Goal: Transaction & Acquisition: Purchase product/service

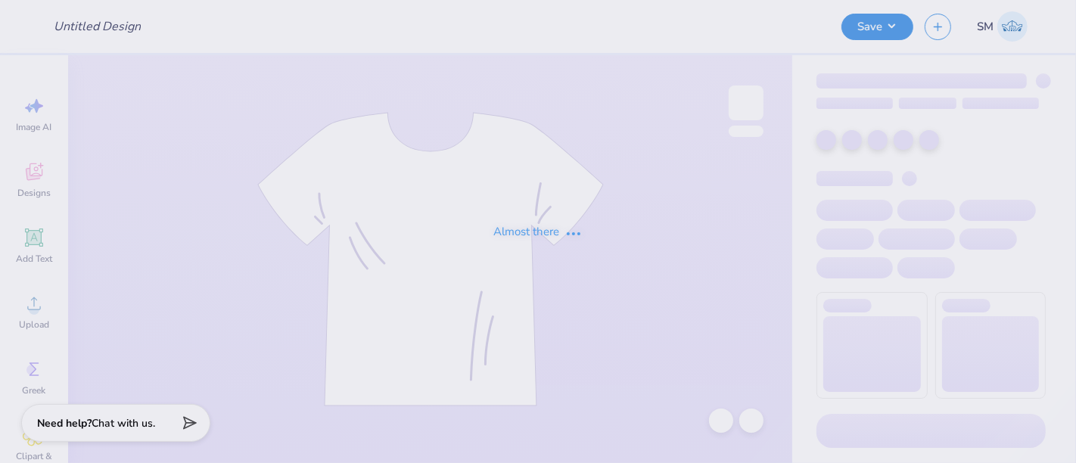
type input "test"
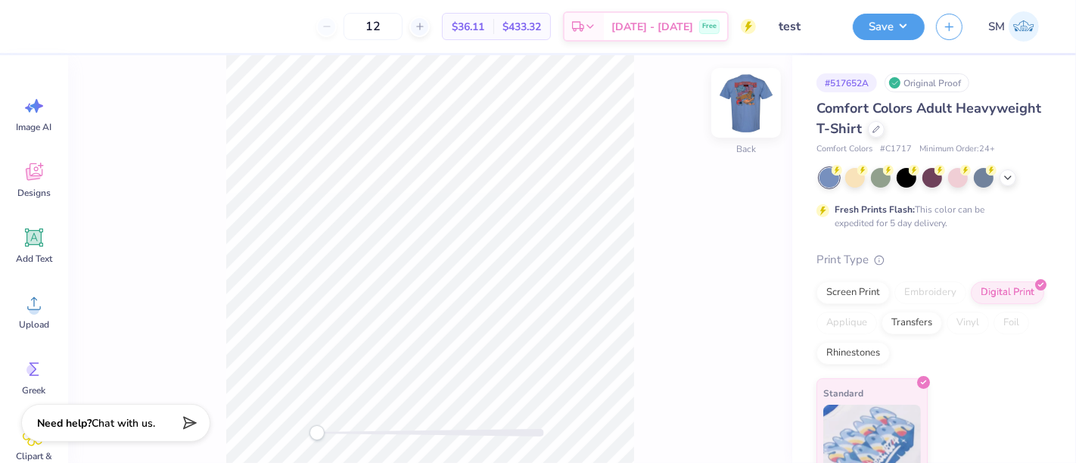
click at [748, 107] on img at bounding box center [746, 103] width 61 height 61
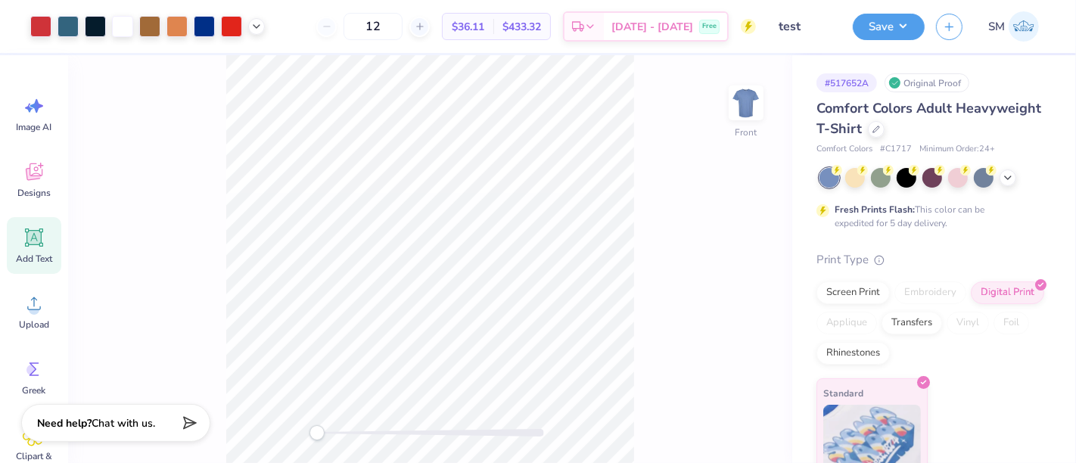
click at [41, 234] on icon at bounding box center [34, 238] width 18 height 18
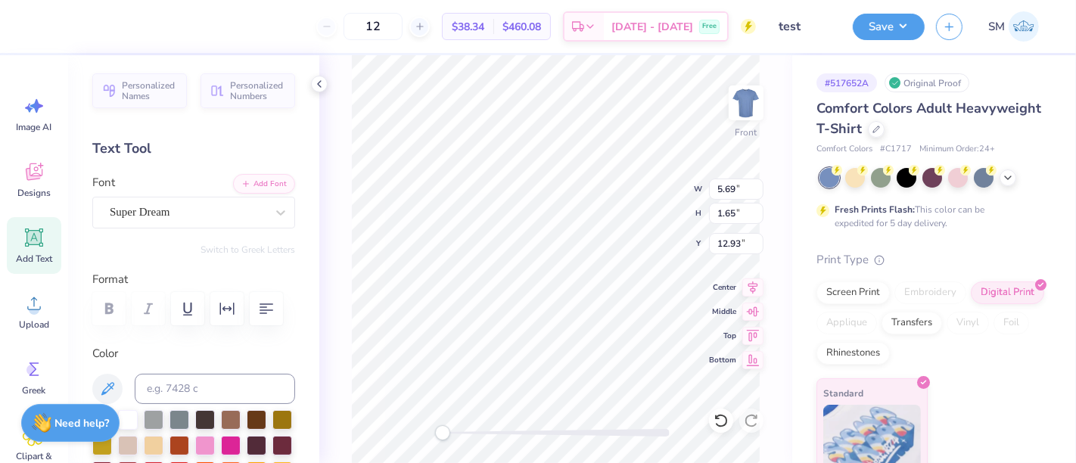
scroll to position [14, 2]
type textarea "-"
click at [203, 404] on input at bounding box center [215, 389] width 160 height 30
type input "7576 c"
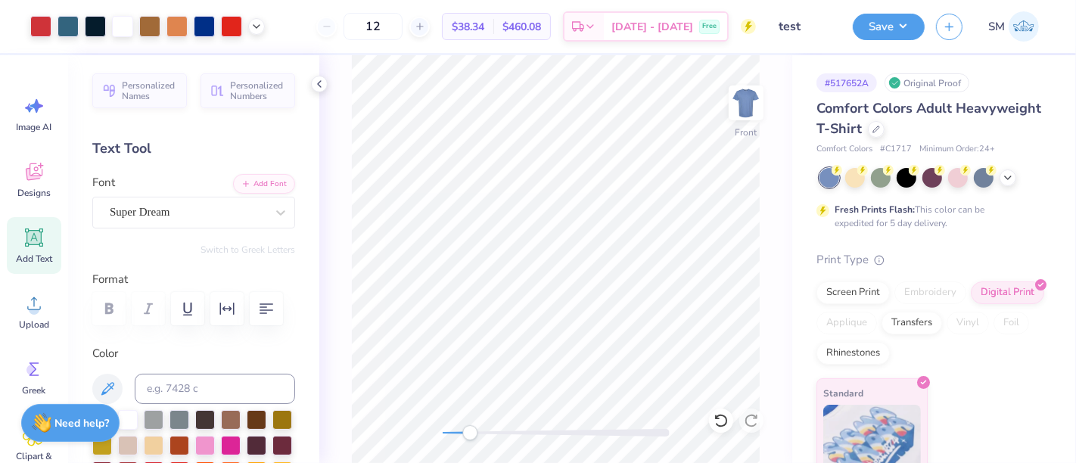
drag, startPoint x: 444, startPoint y: 431, endPoint x: 469, endPoint y: 431, distance: 25.0
click at [470, 431] on div "Accessibility label" at bounding box center [469, 432] width 15 height 15
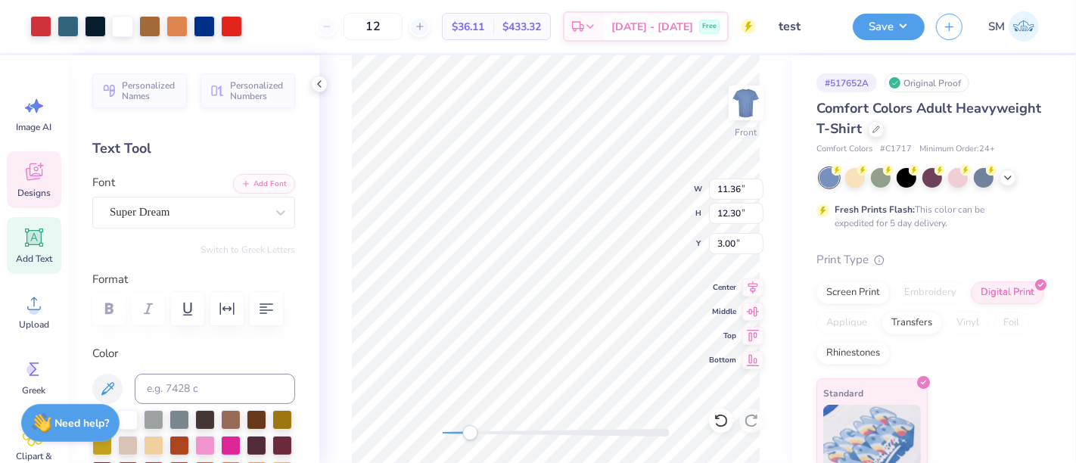
type input "11.36"
type input "12.30"
type input "3.00"
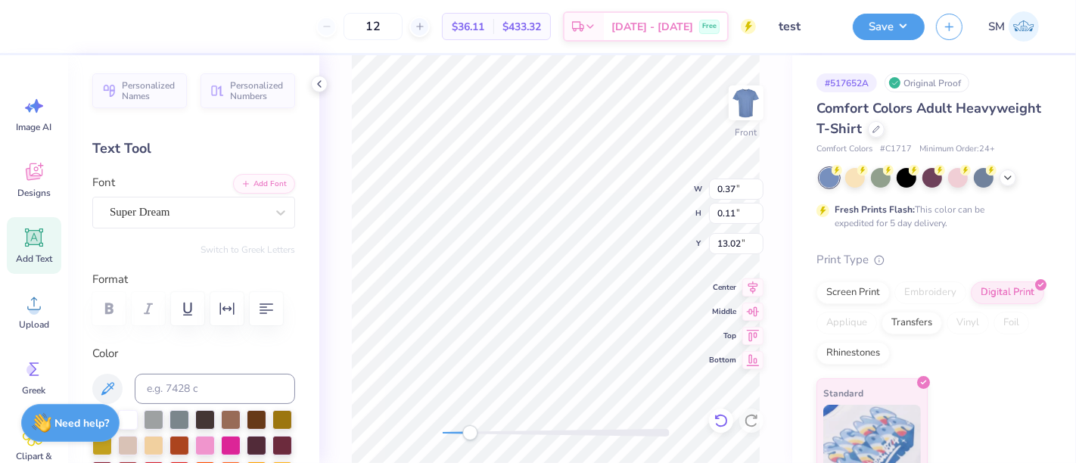
click at [722, 422] on icon at bounding box center [721, 420] width 15 height 15
click at [722, 420] on icon at bounding box center [721, 420] width 15 height 15
click at [720, 425] on icon at bounding box center [721, 420] width 15 height 15
type input "0.08"
type input "13.04"
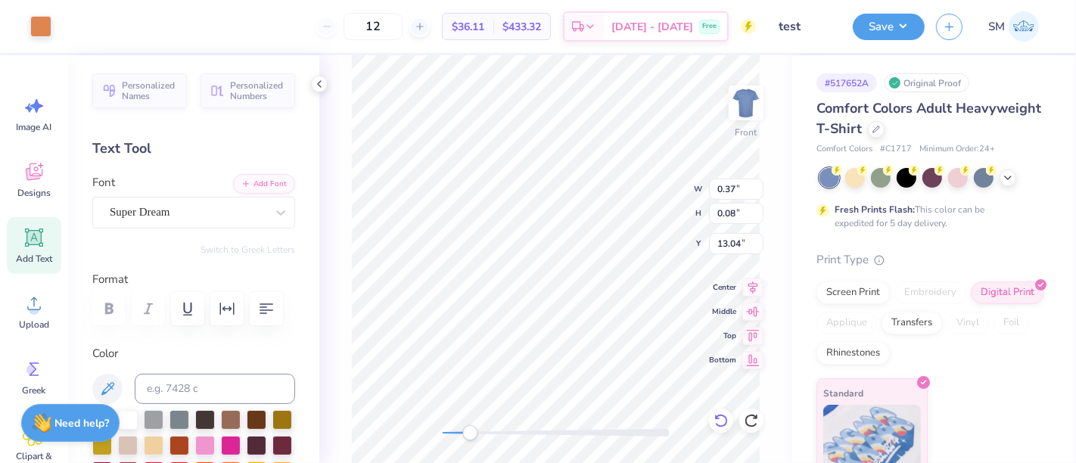
type input "0.37"
type input "0.08"
type input "13.04"
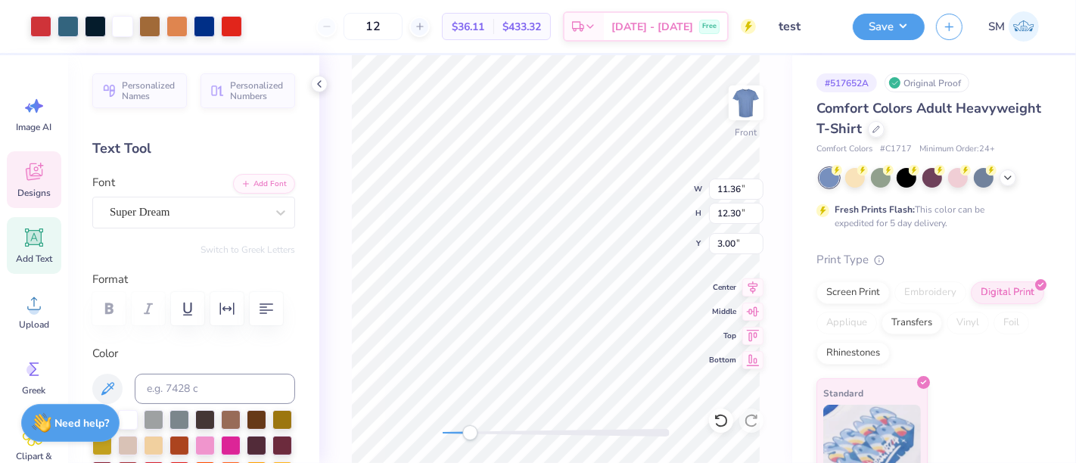
type input "0.23"
type input "0.05"
type input "13.08"
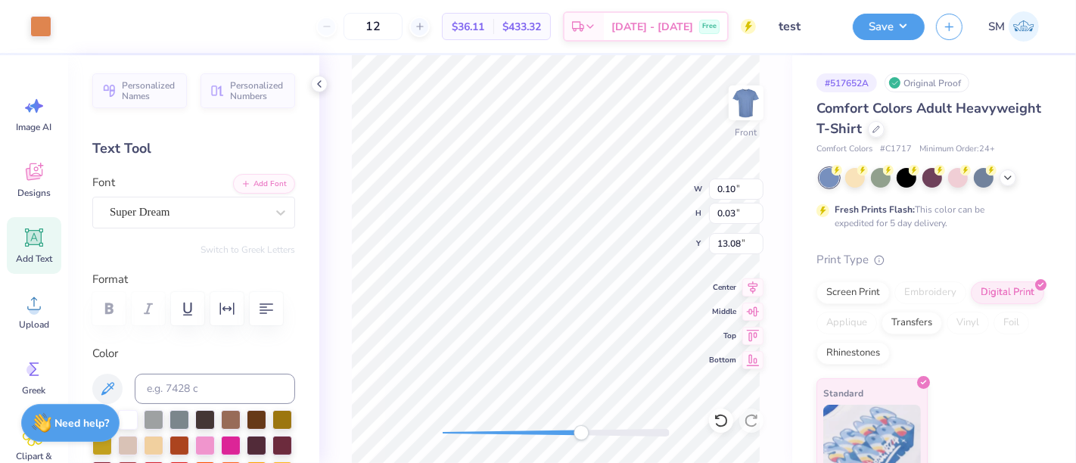
type input "0.10"
type input "0.03"
type input "13.08"
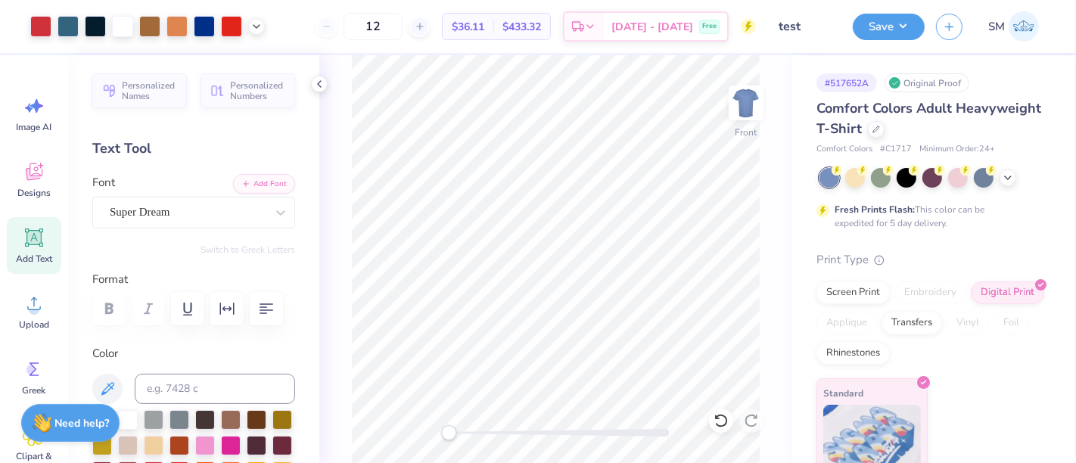
click at [452, 401] on div "Front" at bounding box center [555, 259] width 473 height 408
drag, startPoint x: 454, startPoint y: 435, endPoint x: 592, endPoint y: 435, distance: 137.8
click at [592, 435] on div "Accessibility label" at bounding box center [591, 432] width 15 height 15
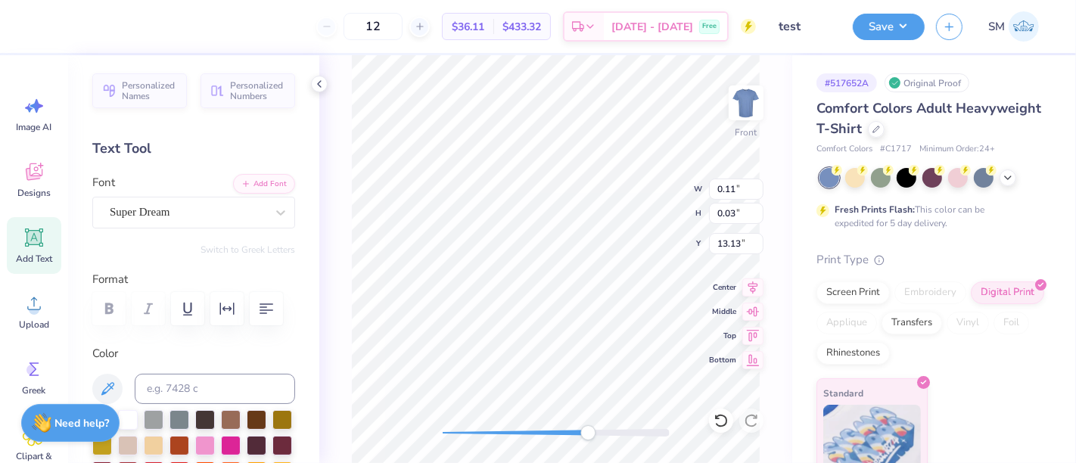
click at [270, 24] on div "12 $36.11 Per Item $433.32 Total Est. Delivery [DATE] - [DATE] Free" at bounding box center [399, 26] width 715 height 53
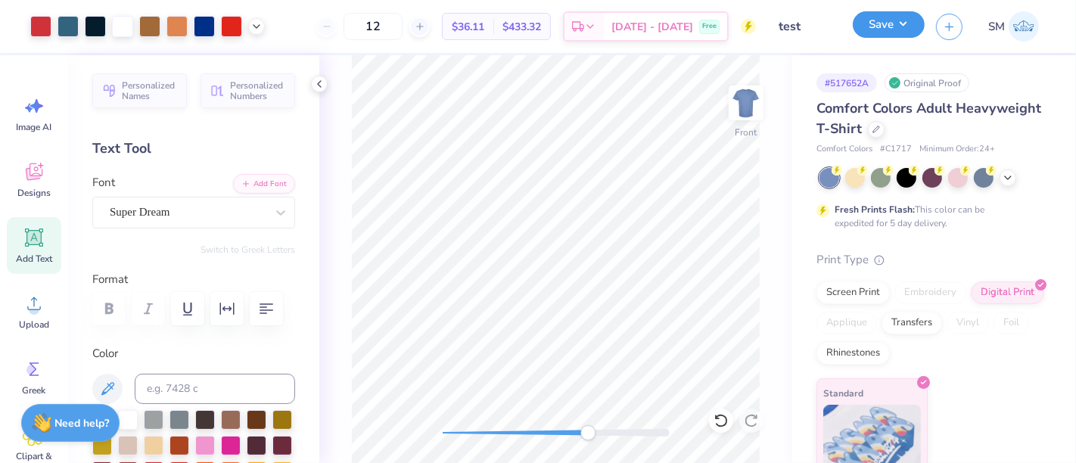
click at [878, 29] on button "Save" at bounding box center [889, 24] width 72 height 26
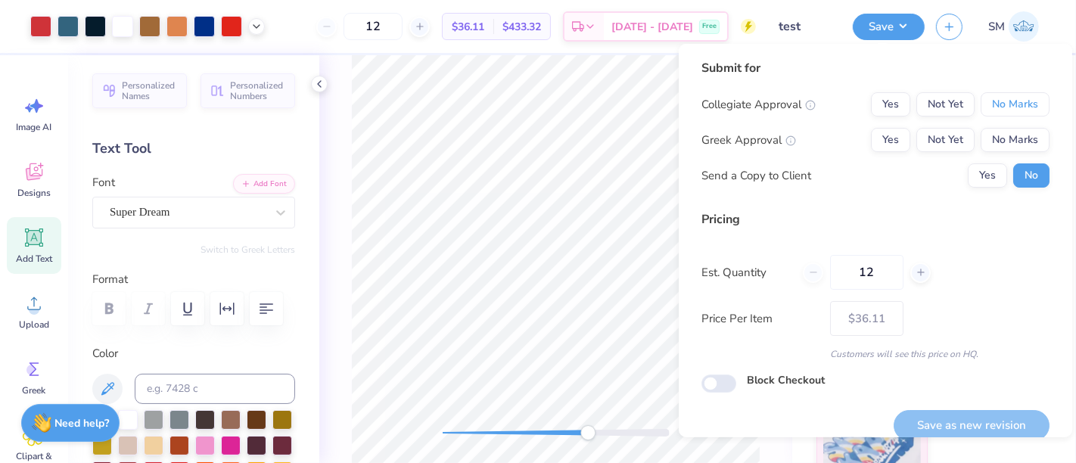
drag, startPoint x: 992, startPoint y: 102, endPoint x: 960, endPoint y: 117, distance: 34.9
click at [985, 107] on button "No Marks" at bounding box center [1015, 104] width 69 height 24
click at [884, 134] on button "Yes" at bounding box center [890, 140] width 39 height 24
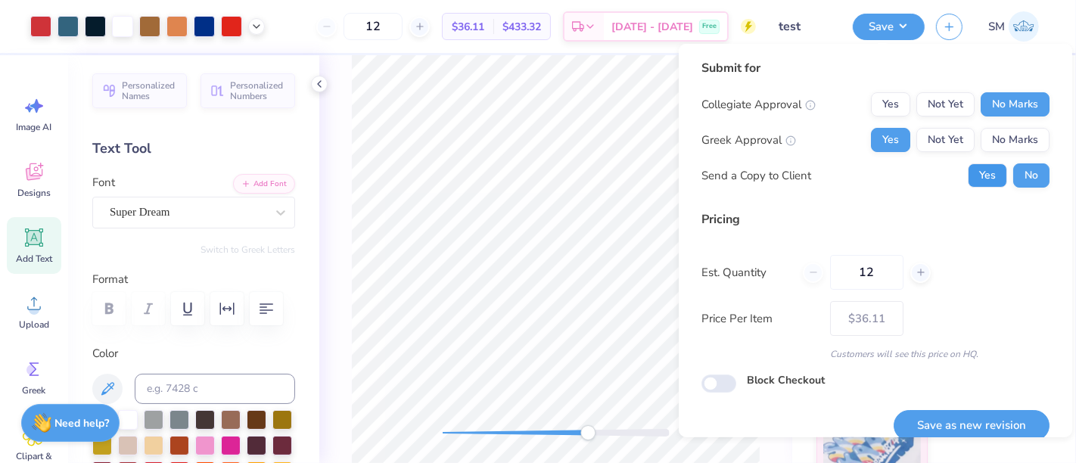
click at [973, 170] on button "Yes" at bounding box center [987, 175] width 39 height 24
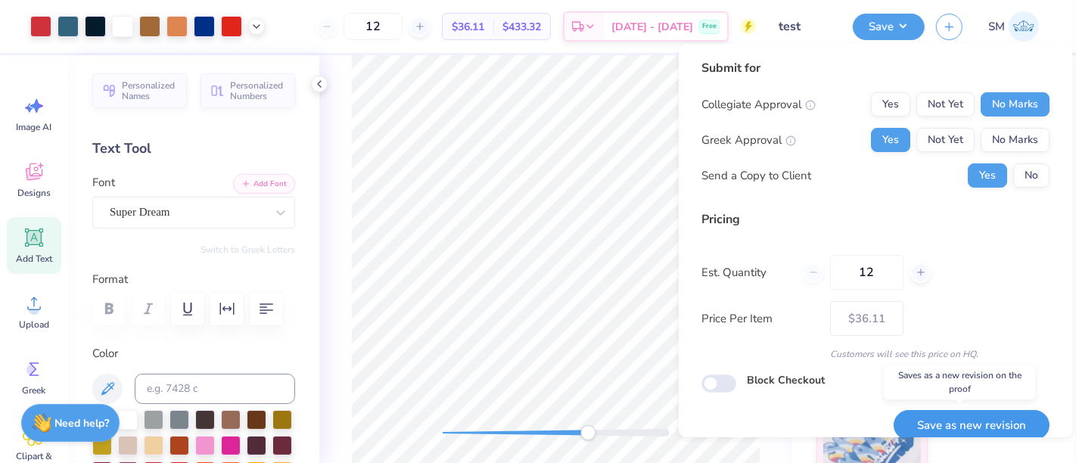
click at [932, 420] on button "Save as new revision" at bounding box center [972, 425] width 156 height 31
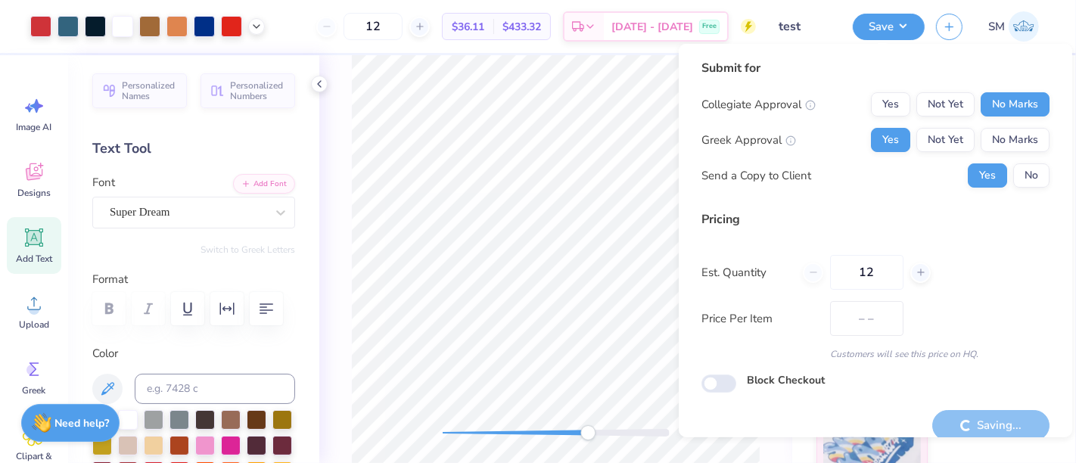
type input "$36.11"
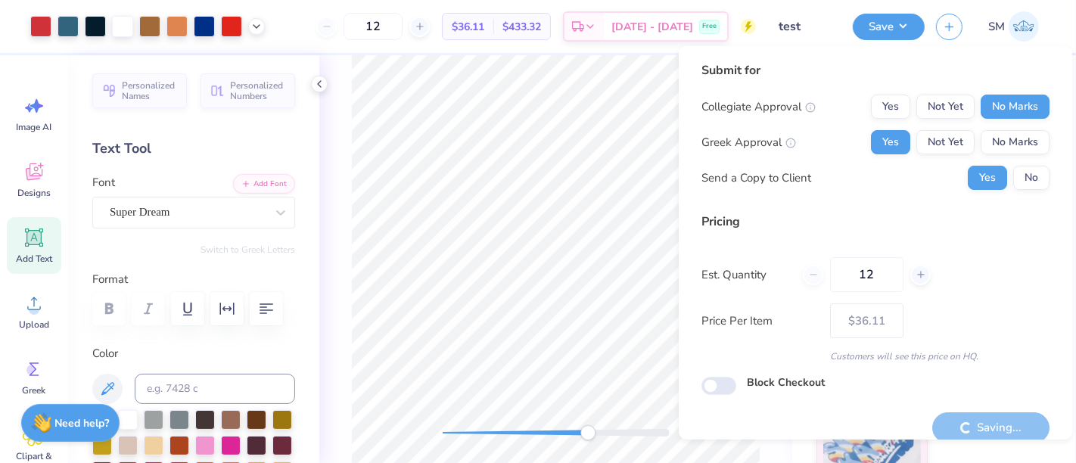
scroll to position [17, 0]
